Goal: Transaction & Acquisition: Purchase product/service

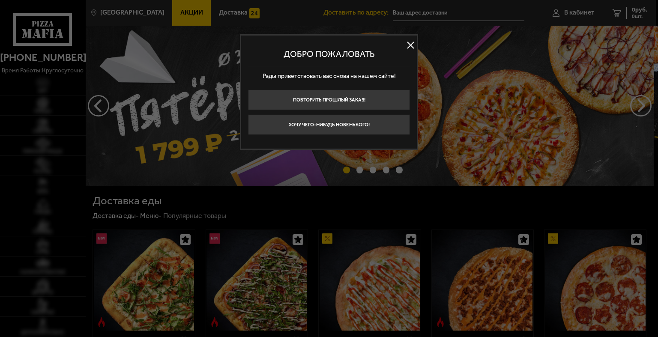
type input "[STREET_ADDRESS]"
click at [410, 42] on button at bounding box center [410, 45] width 13 height 13
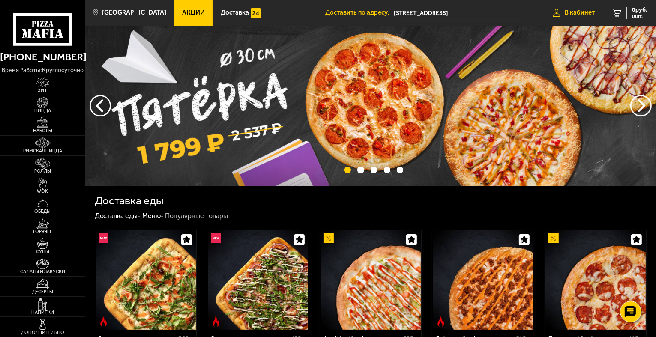
click at [580, 13] on span "В кабинет" at bounding box center [580, 12] width 30 height 6
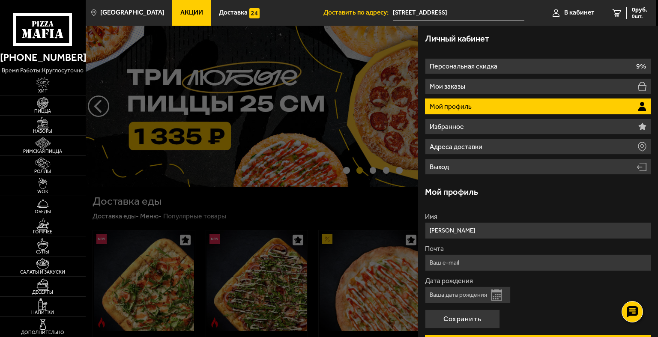
drag, startPoint x: 470, startPoint y: 233, endPoint x: 404, endPoint y: 229, distance: 66.9
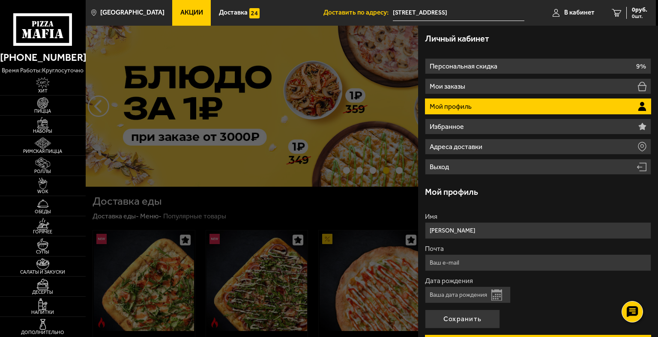
type input "[PERSON_NAME]"
click at [469, 267] on input "Почта" at bounding box center [538, 262] width 226 height 17
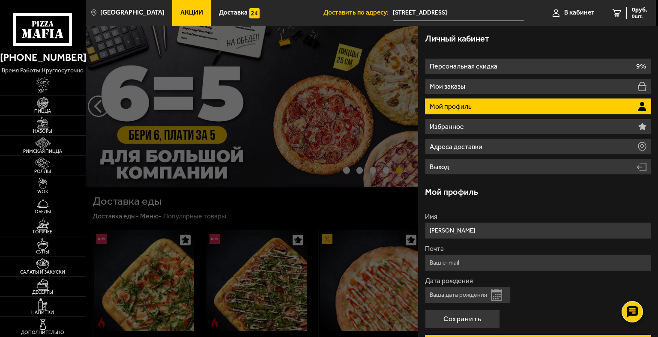
click at [453, 261] on input "Почта" at bounding box center [538, 262] width 226 height 17
type input "в"
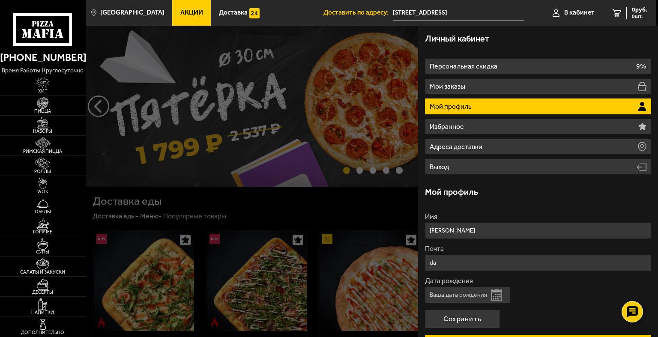
type input "[EMAIL_ADDRESS][DOMAIN_NAME]"
click at [480, 292] on input "Дата рождения" at bounding box center [468, 295] width 86 height 17
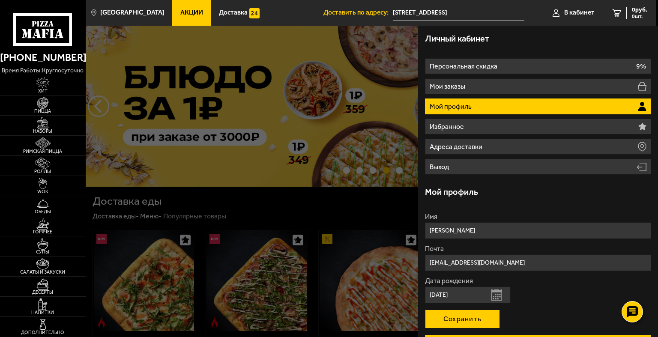
type input "[DATE]"
click at [473, 316] on button "Сохранить" at bounding box center [462, 319] width 75 height 19
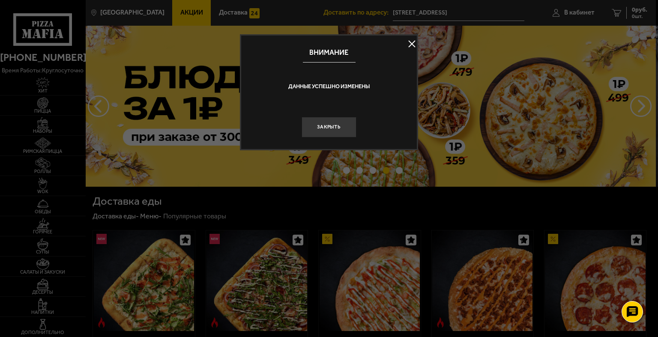
click at [330, 127] on button "Закрыть" at bounding box center [329, 127] width 55 height 21
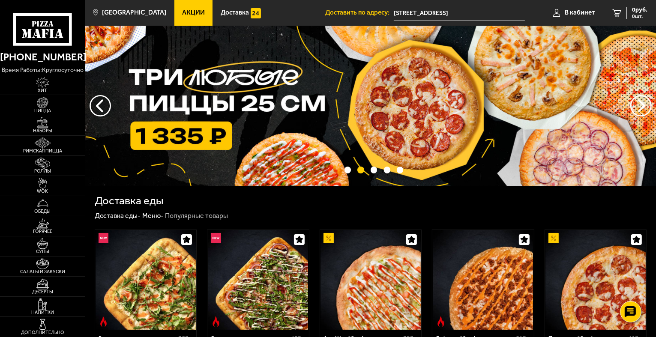
click at [182, 12] on span "Акции" at bounding box center [193, 12] width 23 height 6
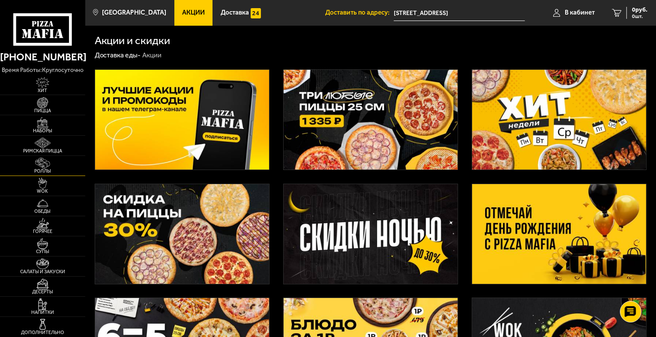
click at [54, 165] on img at bounding box center [43, 163] width 26 height 11
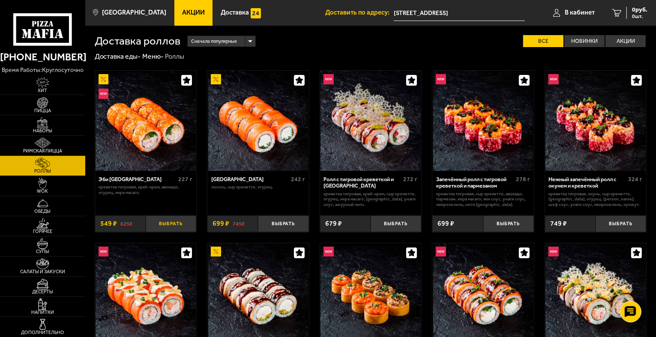
click at [163, 227] on button "Выбрать" at bounding box center [171, 223] width 51 height 17
click at [43, 287] on img at bounding box center [43, 283] width 26 height 11
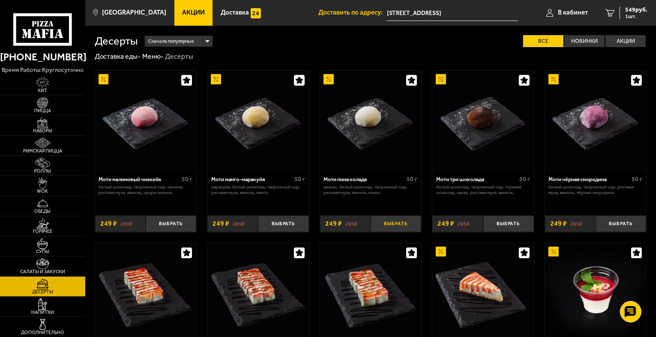
click at [386, 227] on button "Выбрать" at bounding box center [396, 223] width 51 height 17
click at [45, 267] on img at bounding box center [43, 263] width 26 height 11
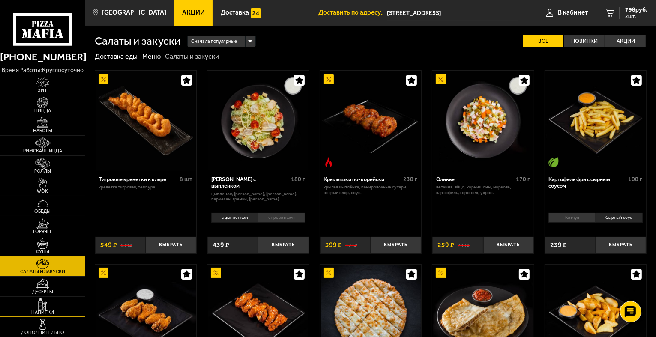
click at [62, 307] on link "Напитки" at bounding box center [42, 307] width 85 height 20
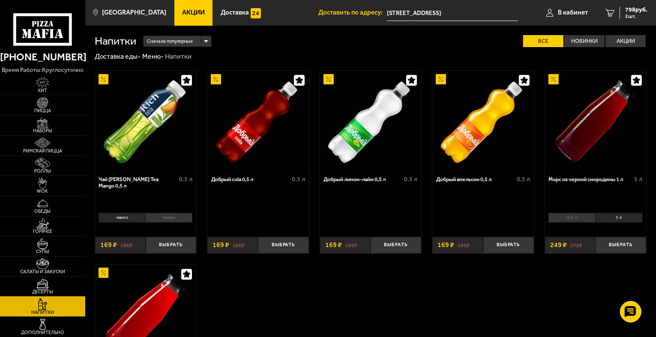
click at [65, 293] on span "Десерты" at bounding box center [42, 292] width 85 height 5
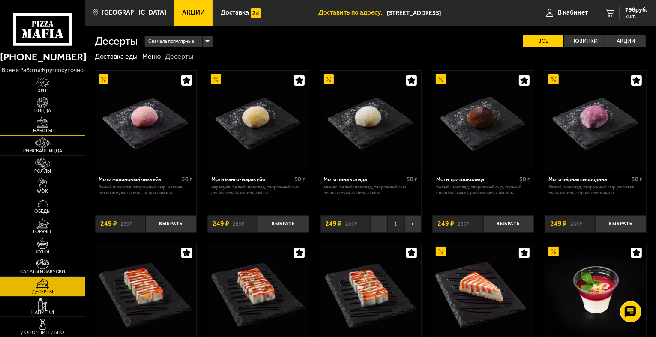
click at [41, 120] on img at bounding box center [43, 122] width 26 height 11
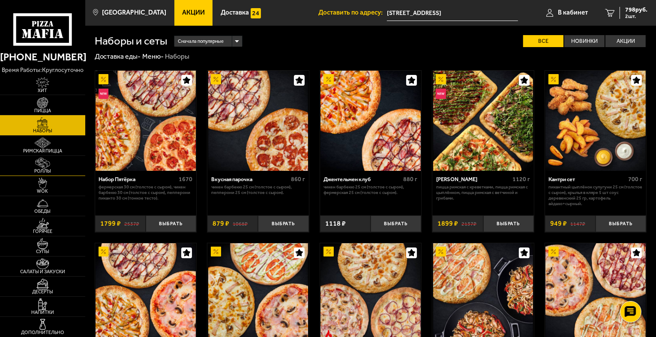
click at [56, 162] on img at bounding box center [43, 163] width 26 height 11
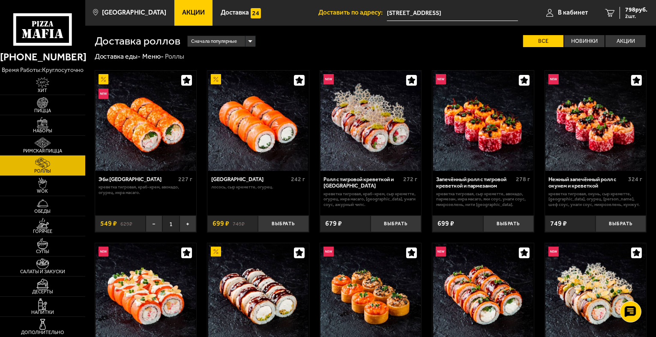
click at [67, 146] on link "Римская пицца" at bounding box center [42, 146] width 85 height 20
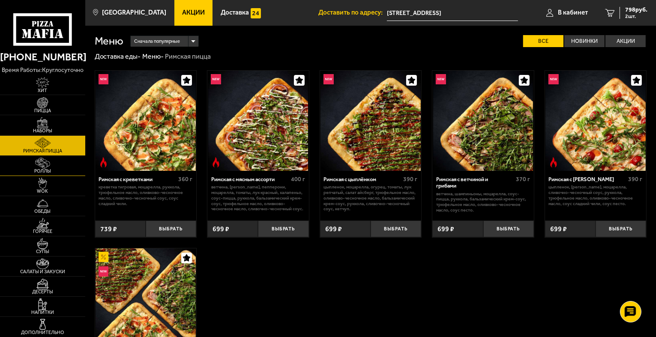
click at [66, 166] on link "Роллы" at bounding box center [42, 166] width 85 height 20
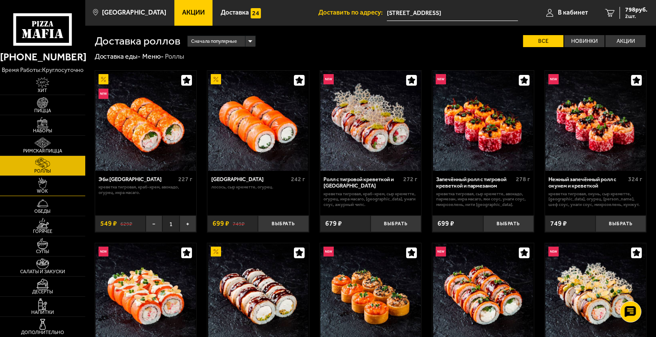
click at [69, 178] on link "WOK" at bounding box center [42, 186] width 85 height 20
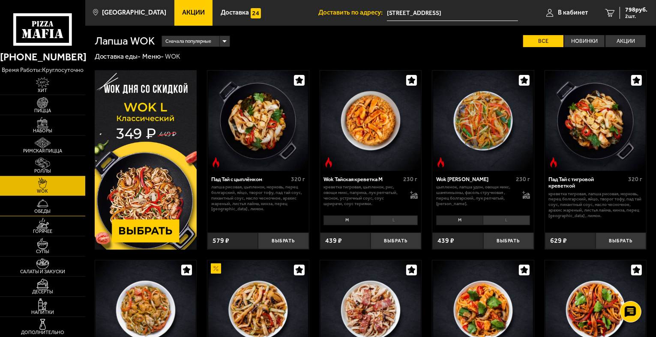
click at [40, 209] on span "Обеды" at bounding box center [42, 211] width 85 height 5
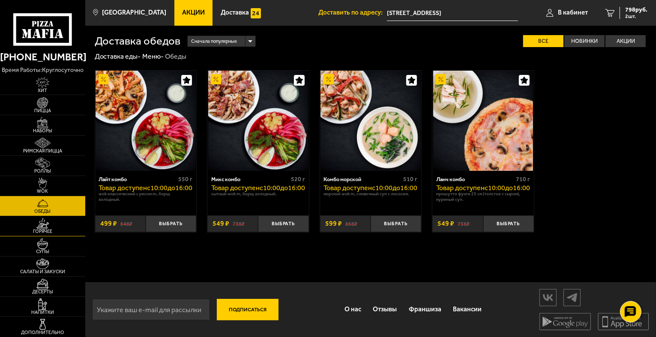
click at [55, 229] on img at bounding box center [43, 223] width 26 height 11
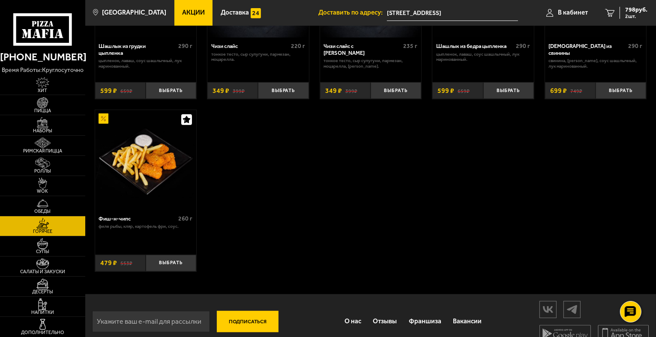
scroll to position [538, 0]
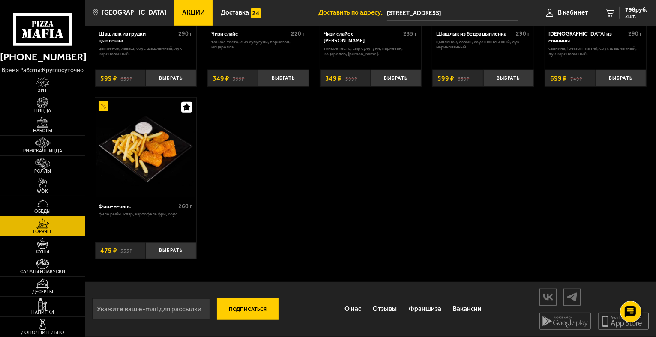
click at [27, 248] on link "Супы" at bounding box center [42, 246] width 85 height 20
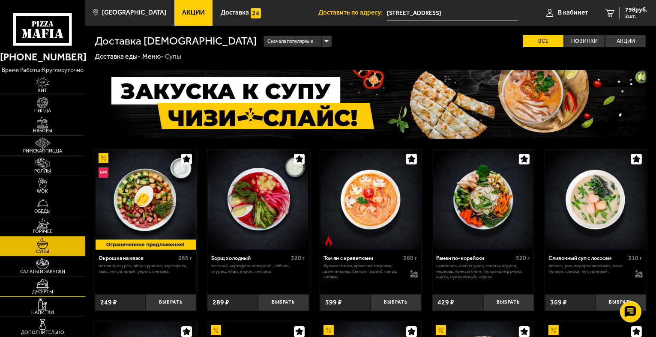
click at [51, 288] on img at bounding box center [43, 283] width 26 height 11
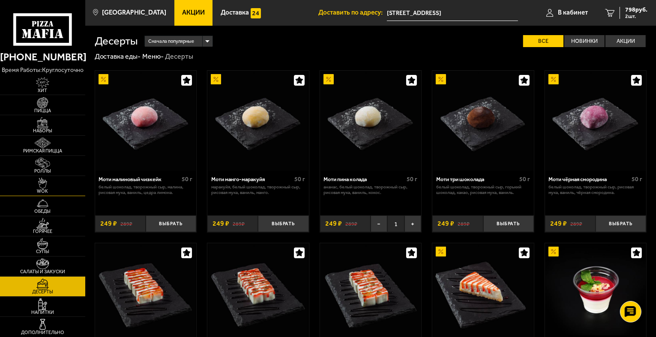
click at [50, 184] on img at bounding box center [43, 183] width 26 height 11
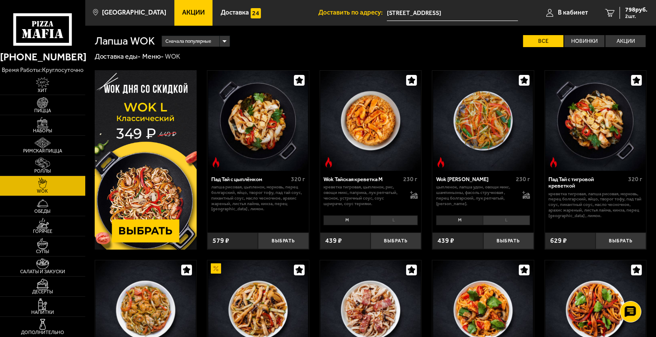
scroll to position [143, 0]
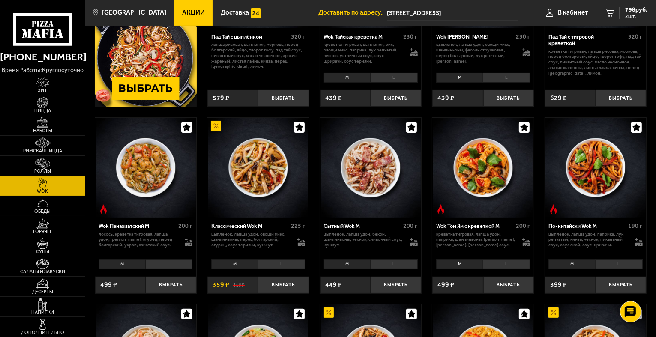
click at [397, 264] on li "L" at bounding box center [393, 265] width 47 height 10
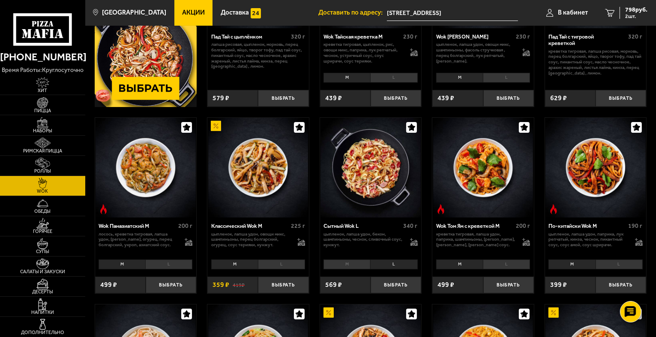
click at [286, 259] on div "[PERSON_NAME]" at bounding box center [258, 264] width 102 height 15
click at [287, 266] on li "L" at bounding box center [281, 265] width 47 height 10
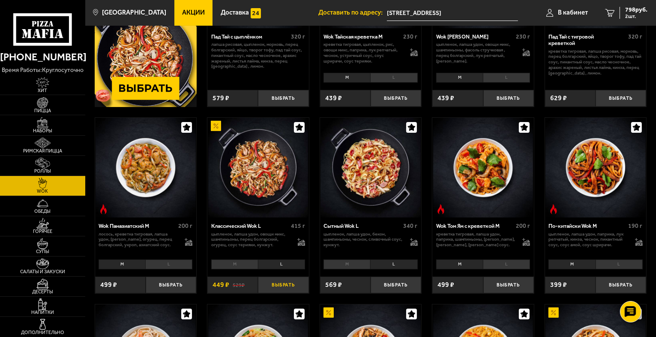
click at [290, 284] on button "Выбрать" at bounding box center [283, 285] width 51 height 17
click at [52, 265] on img at bounding box center [43, 263] width 26 height 11
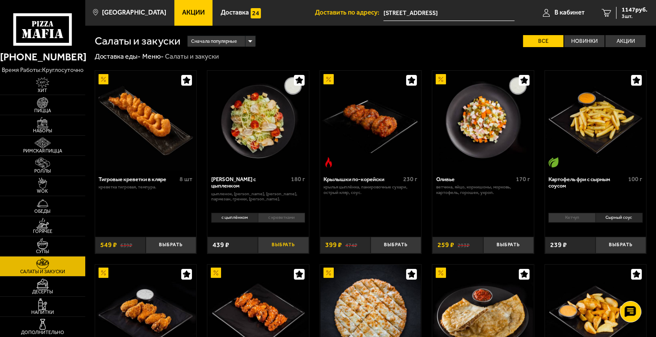
click at [283, 243] on button "Выбрать" at bounding box center [283, 245] width 51 height 17
click at [55, 288] on img at bounding box center [43, 283] width 26 height 11
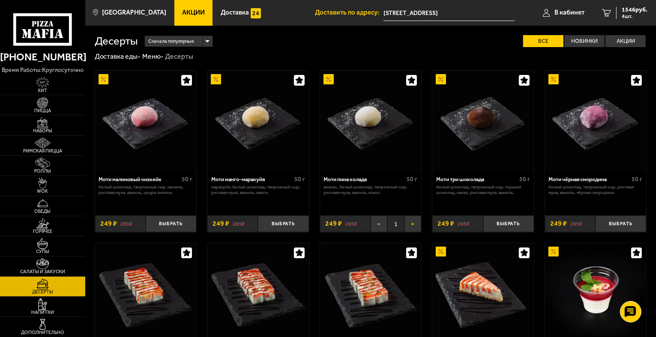
click at [413, 229] on button "+" at bounding box center [412, 223] width 17 height 17
click at [654, 9] on link "5 1795 руб. 5 шт." at bounding box center [624, 13] width 63 height 26
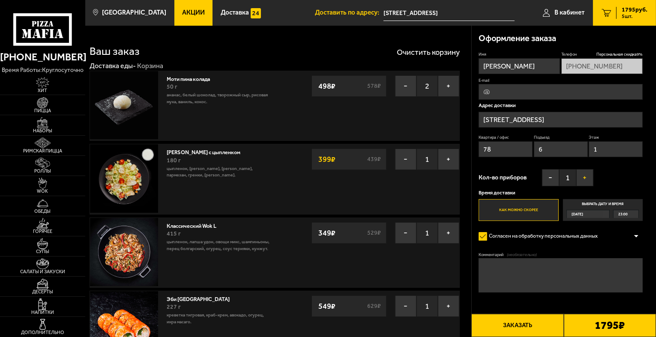
click at [585, 176] on button "+" at bounding box center [584, 177] width 17 height 17
click at [520, 323] on button "Заказать" at bounding box center [517, 325] width 92 height 23
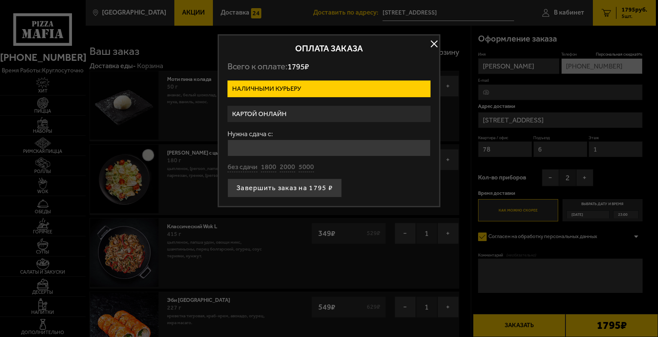
click at [312, 113] on label "Картой онлайн" at bounding box center [328, 114] width 203 height 17
click at [0, 0] on input "Картой онлайн" at bounding box center [0, 0] width 0 height 0
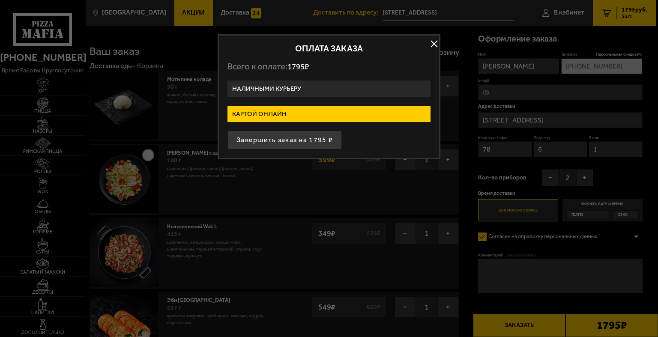
click at [439, 45] on button "button" at bounding box center [434, 44] width 13 height 13
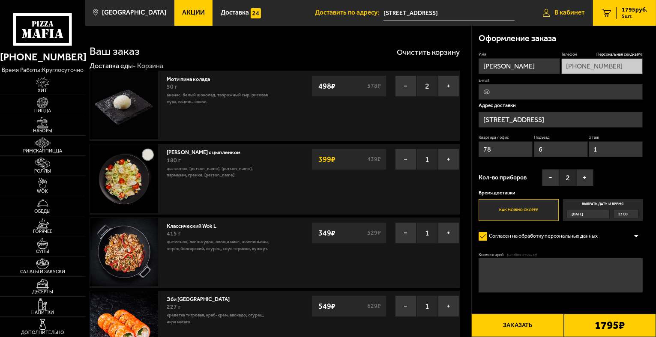
click at [566, 10] on span "В кабинет" at bounding box center [569, 12] width 30 height 6
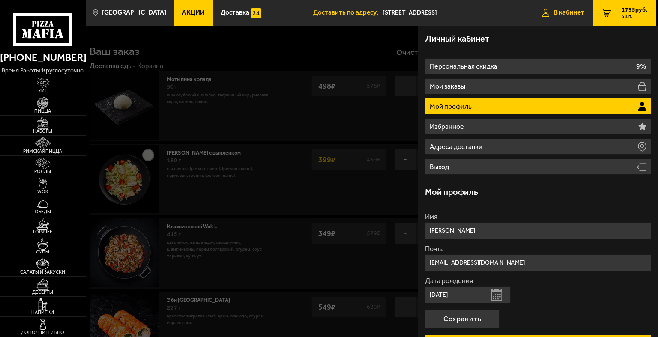
type input "[PHONE_NUMBER]"
click at [483, 102] on li "Мой профиль" at bounding box center [538, 107] width 226 height 16
click at [623, 7] on span "1795 руб." at bounding box center [635, 10] width 26 height 6
click at [296, 48] on div at bounding box center [415, 194] width 658 height 337
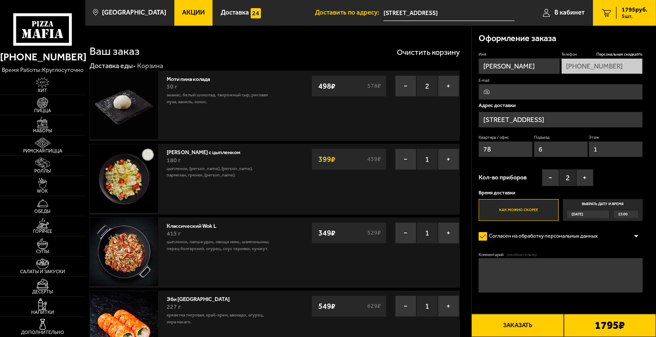
click at [637, 10] on span "1795 руб." at bounding box center [635, 10] width 26 height 6
click at [526, 324] on button "Заказать" at bounding box center [517, 325] width 92 height 23
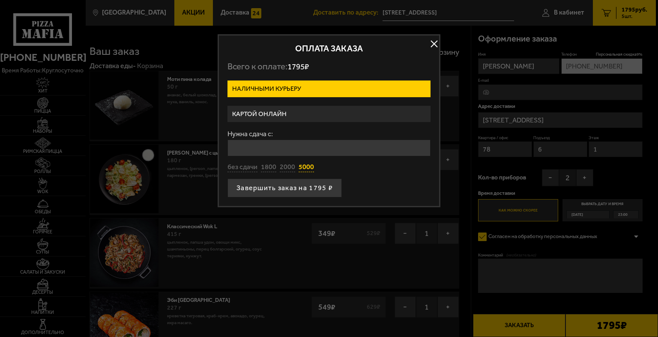
click at [309, 167] on button "5000" at bounding box center [306, 167] width 15 height 9
type input "5000"
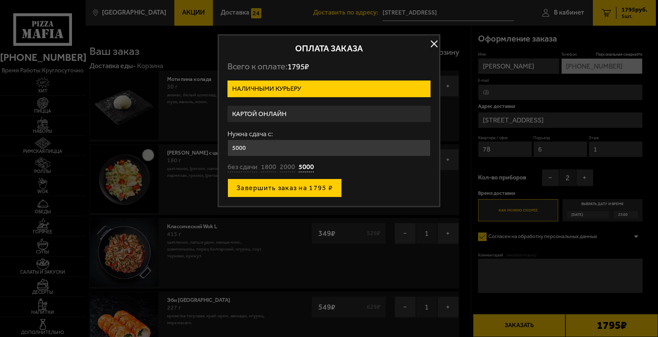
click at [315, 186] on button "Завершить заказ на 1795 ₽" at bounding box center [284, 188] width 114 height 19
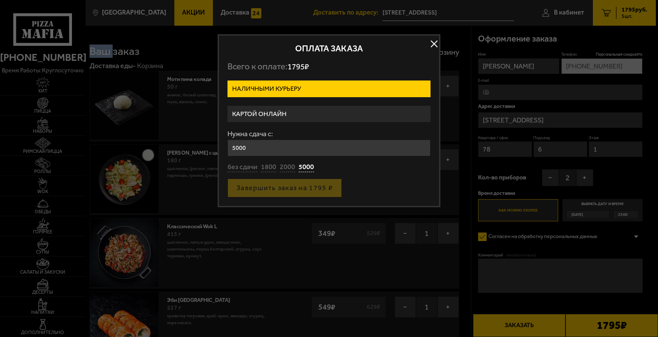
click at [315, 186] on div "Завершить заказ на 1795 ₽" at bounding box center [328, 188] width 203 height 19
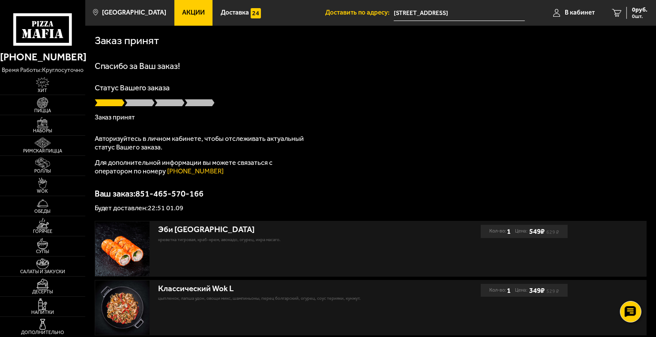
click at [351, 104] on div at bounding box center [371, 103] width 552 height 9
